Goal: Task Accomplishment & Management: Use online tool/utility

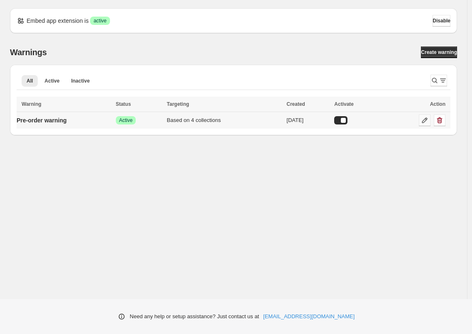
click at [428, 123] on icon at bounding box center [425, 120] width 8 height 8
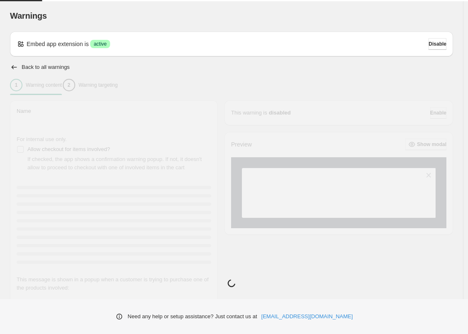
type input "**********"
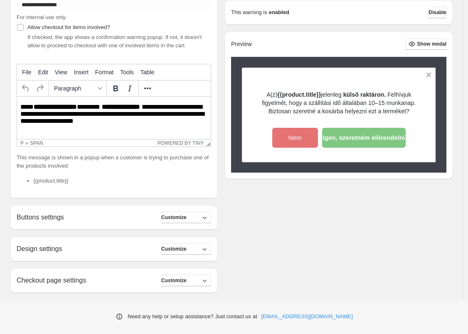
scroll to position [36, 0]
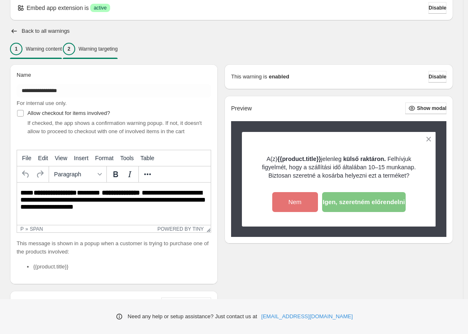
click at [118, 51] on p "Warning targeting" at bounding box center [98, 49] width 39 height 7
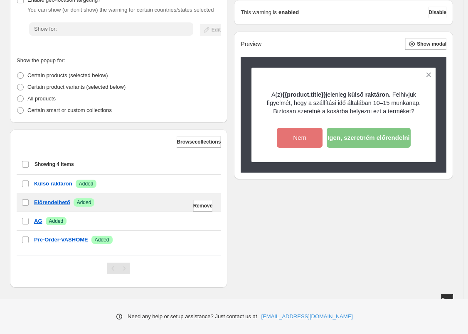
scroll to position [162, 0]
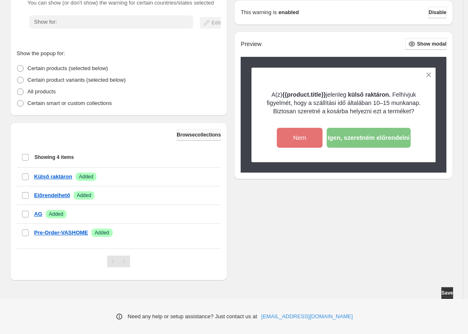
click at [206, 137] on span "Browse collections" at bounding box center [199, 135] width 44 height 7
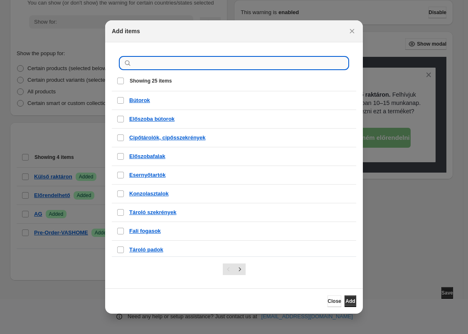
click at [157, 63] on input ":r1e:" at bounding box center [240, 63] width 214 height 12
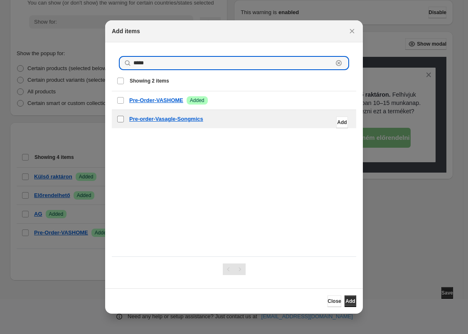
type input "*****"
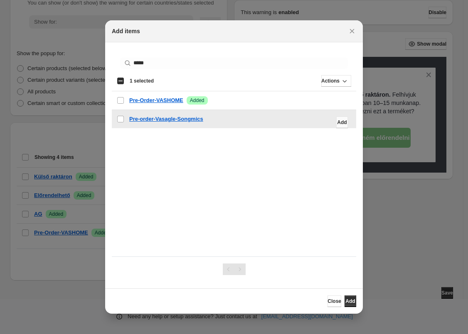
click at [337, 123] on span "Add" at bounding box center [342, 122] width 10 height 7
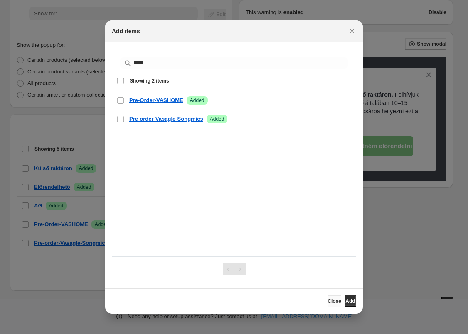
click at [327, 303] on span "Close" at bounding box center [334, 301] width 14 height 7
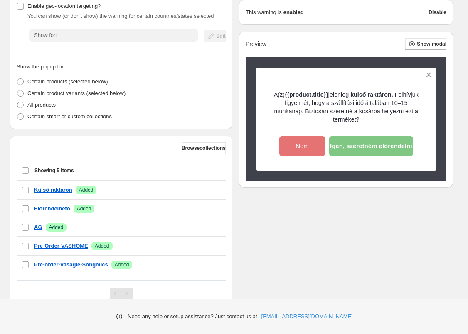
scroll to position [144, 0]
